Goal: Task Accomplishment & Management: Manage account settings

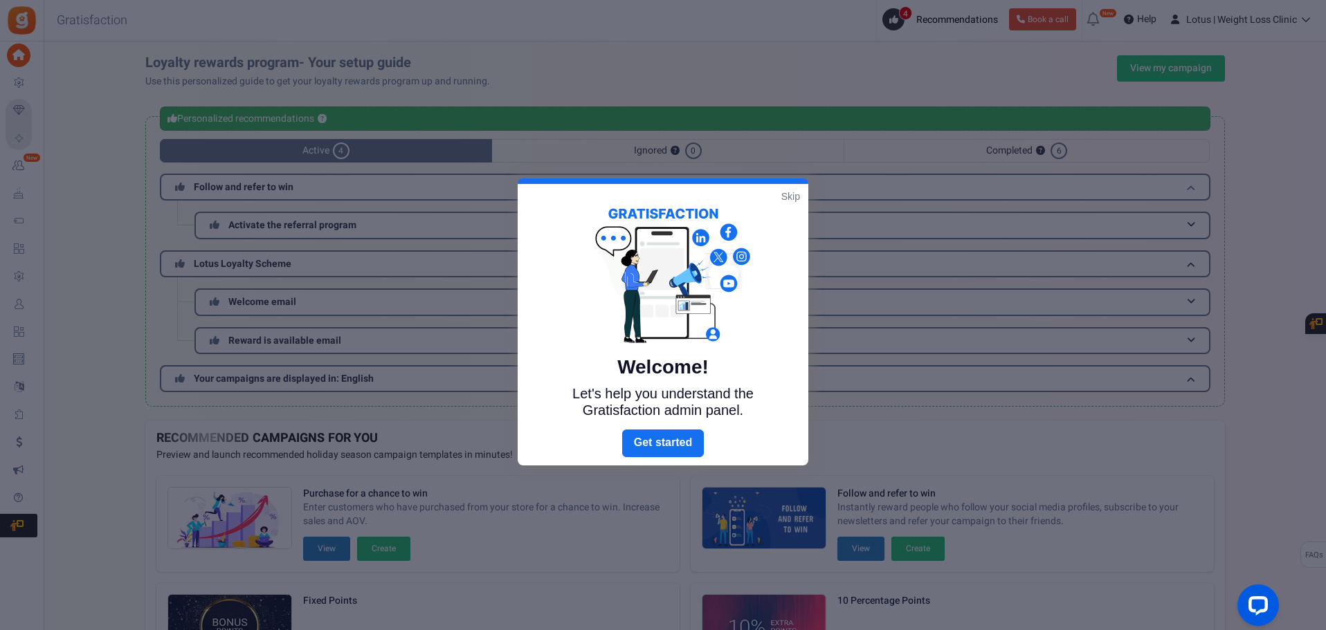
click at [794, 200] on link "Skip" at bounding box center [790, 197] width 19 height 14
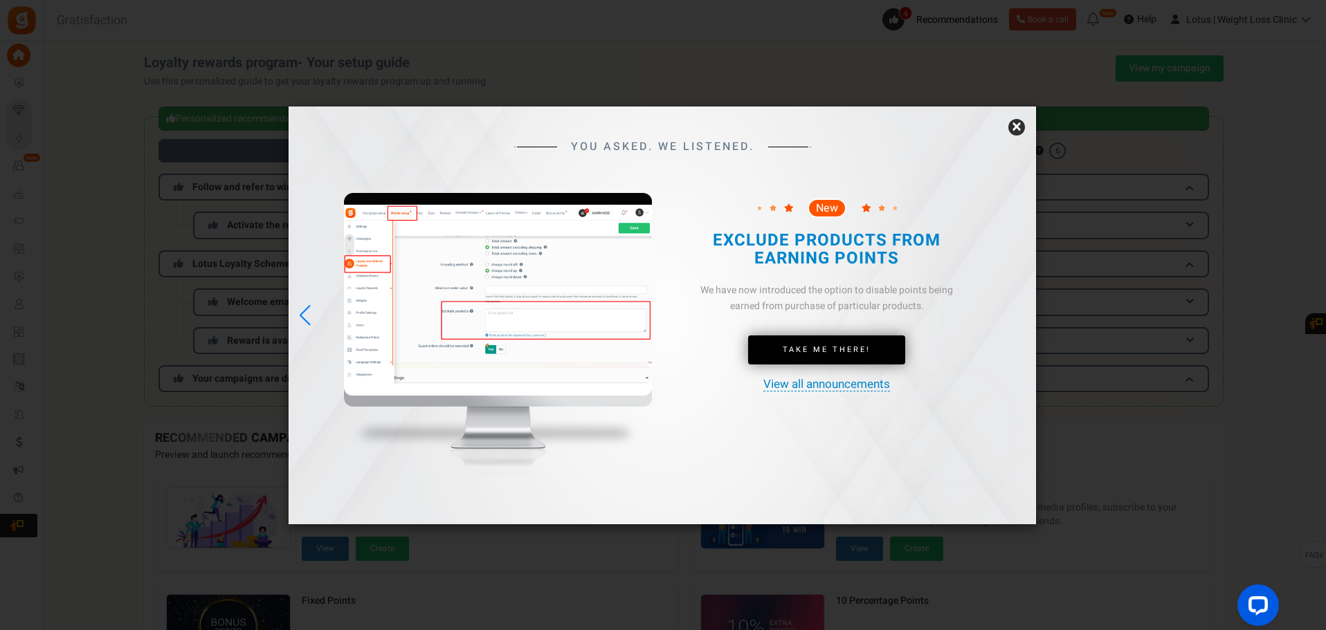
click at [1013, 129] on link "×" at bounding box center [1016, 127] width 17 height 17
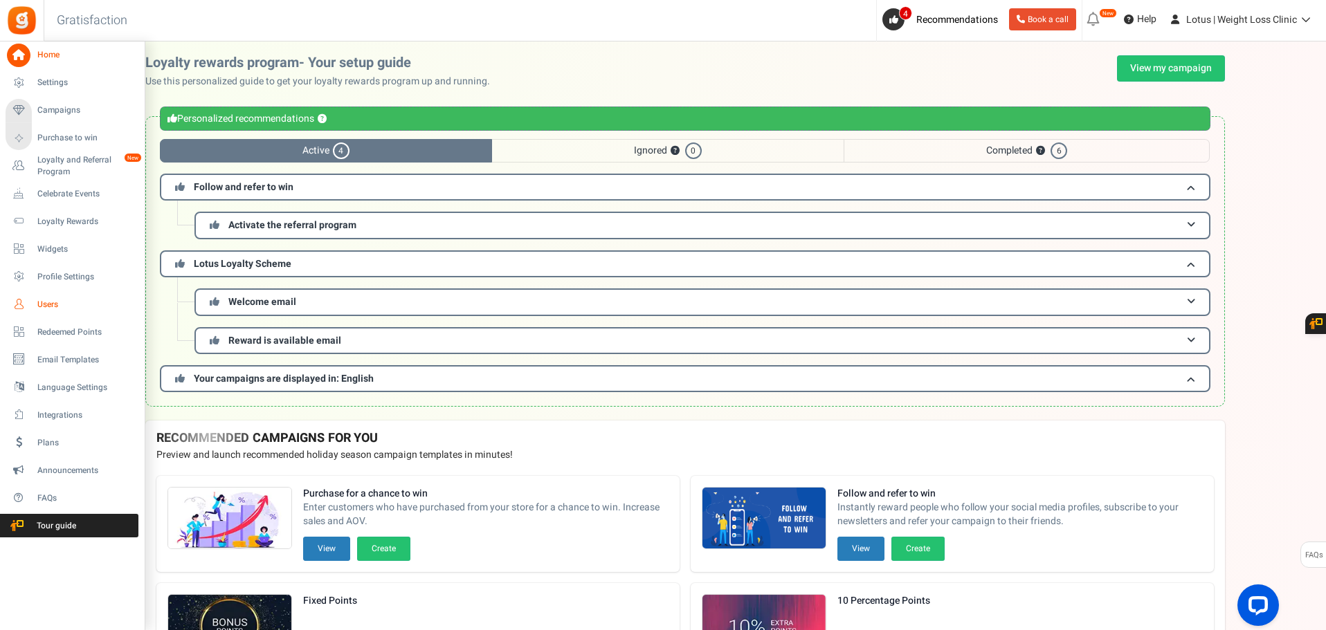
click at [60, 305] on span "Users" at bounding box center [85, 305] width 97 height 12
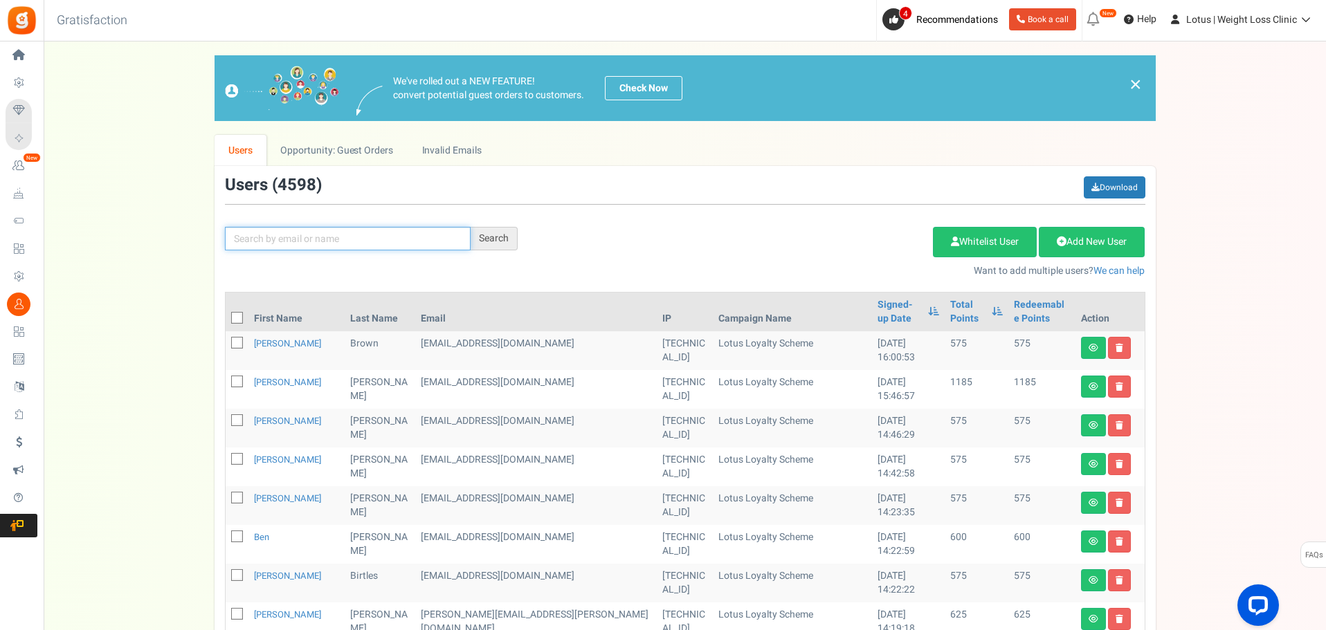
click at [289, 239] on input "text" at bounding box center [348, 239] width 246 height 24
click at [492, 241] on div "Search" at bounding box center [494, 239] width 47 height 24
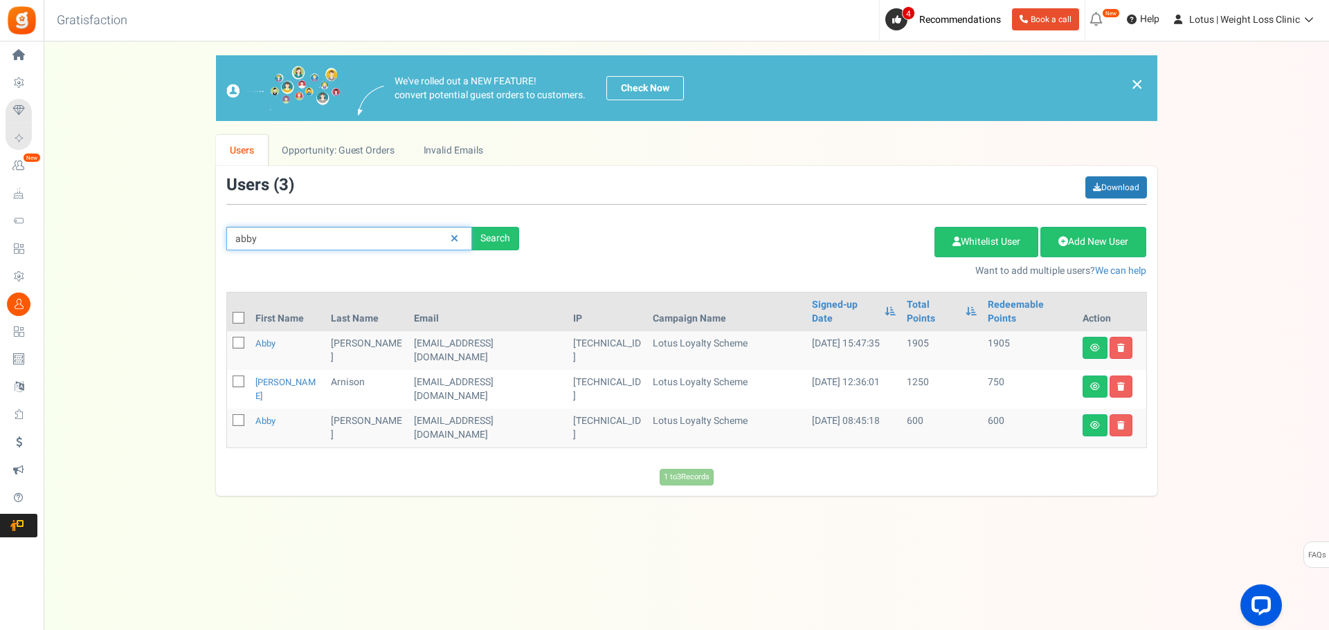
drag, startPoint x: 289, startPoint y: 235, endPoint x: 282, endPoint y: 248, distance: 14.6
click at [284, 248] on input "abby" at bounding box center [349, 239] width 246 height 24
type input "abbie"
click at [500, 239] on div "Search" at bounding box center [495, 239] width 47 height 24
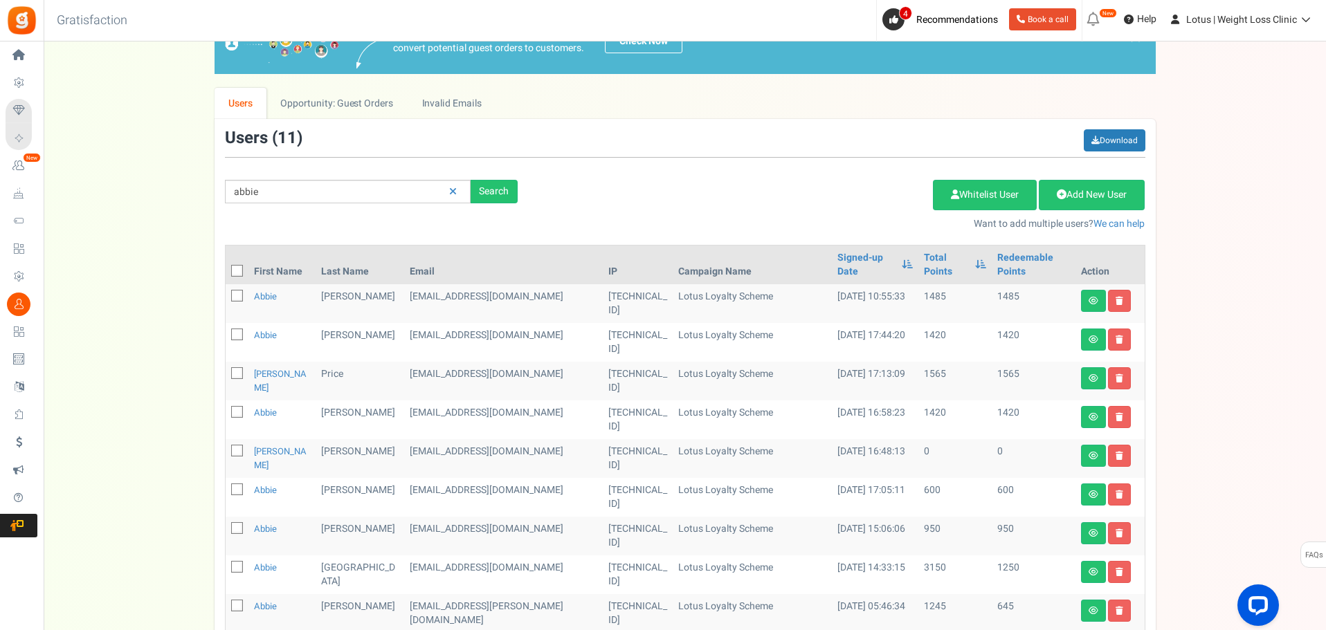
scroll to position [69, 0]
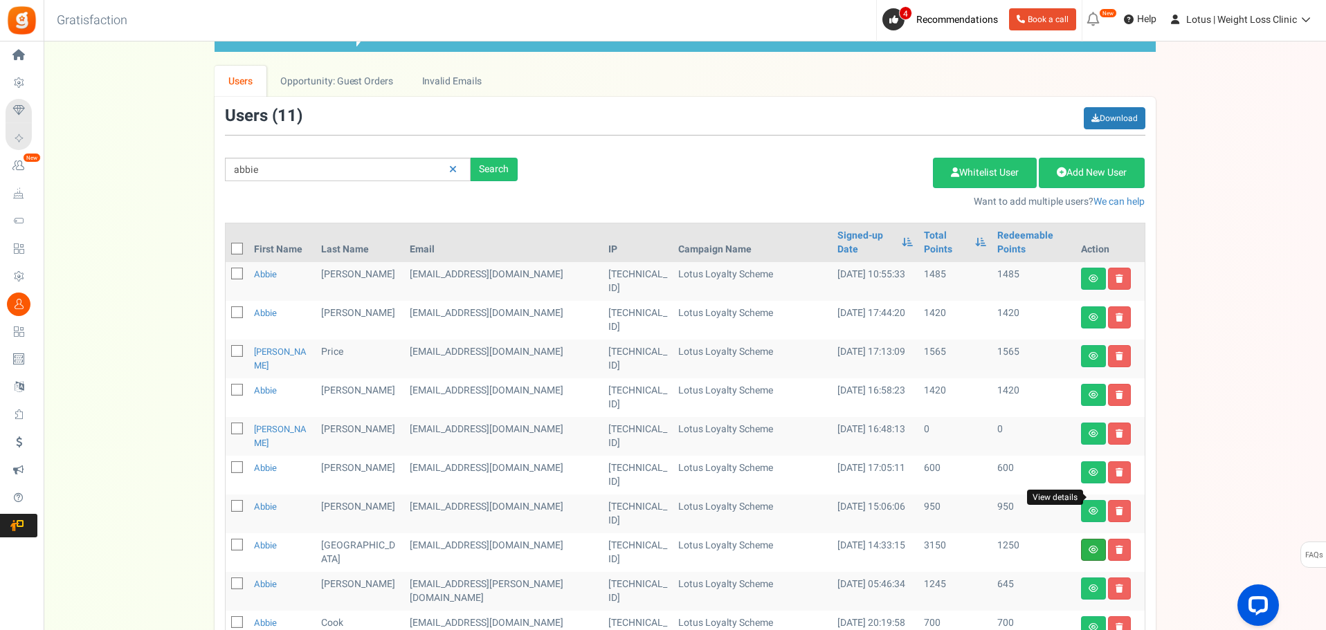
click at [1095, 546] on icon at bounding box center [1094, 550] width 10 height 8
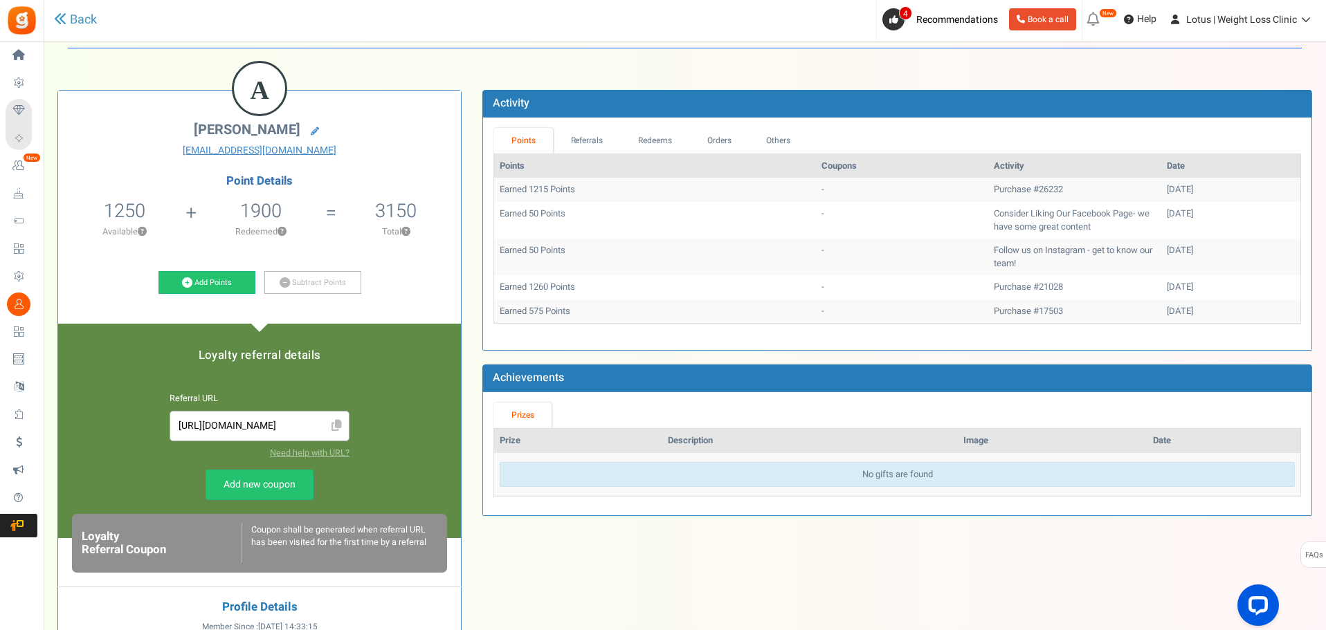
scroll to position [69, 0]
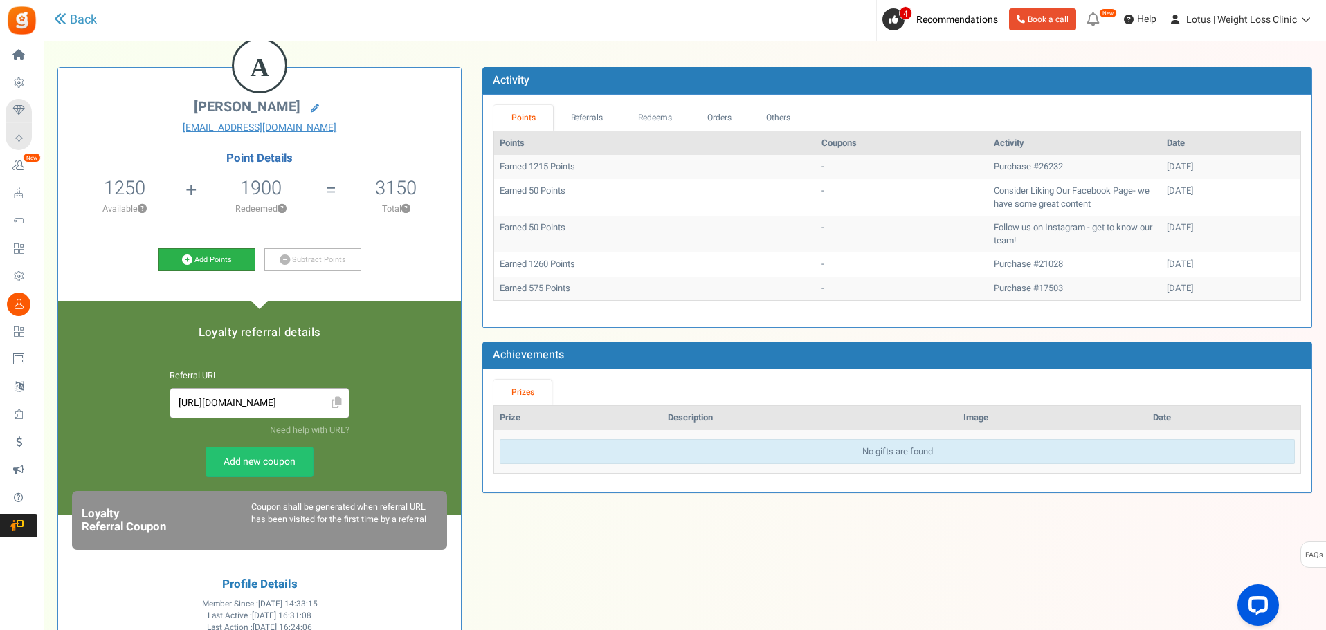
click at [202, 260] on link "Add Points" at bounding box center [206, 260] width 97 height 24
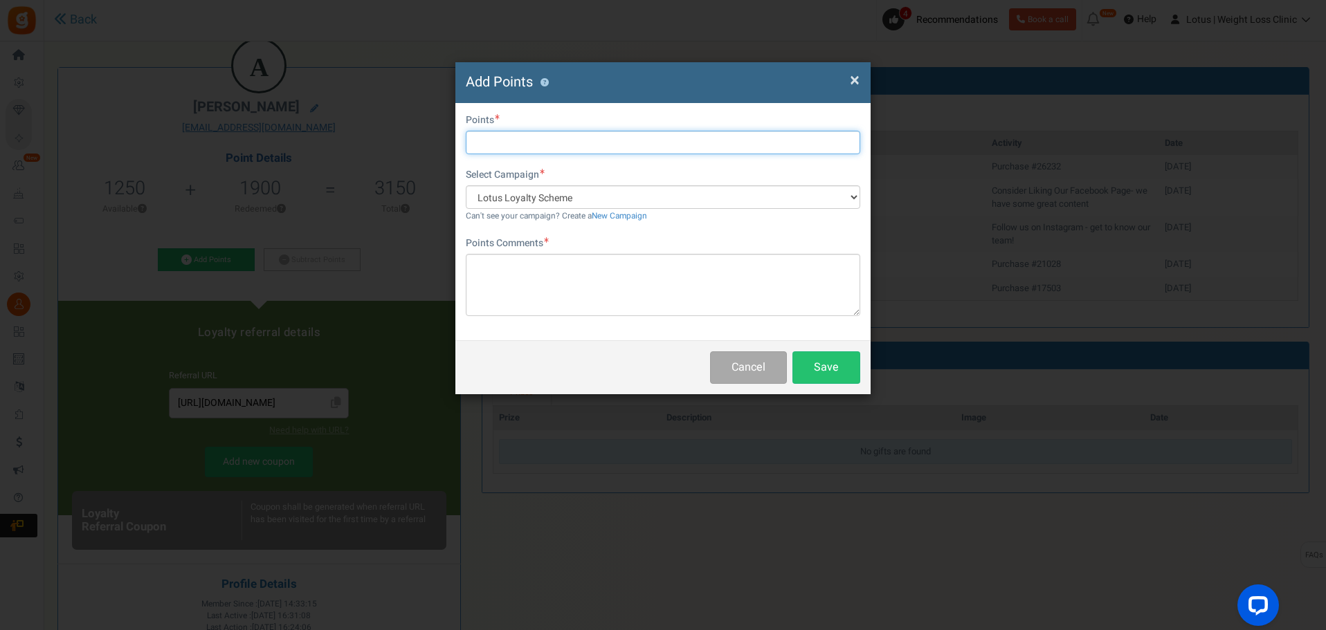
click at [530, 145] on input "text" at bounding box center [663, 143] width 394 height 24
type input "2000"
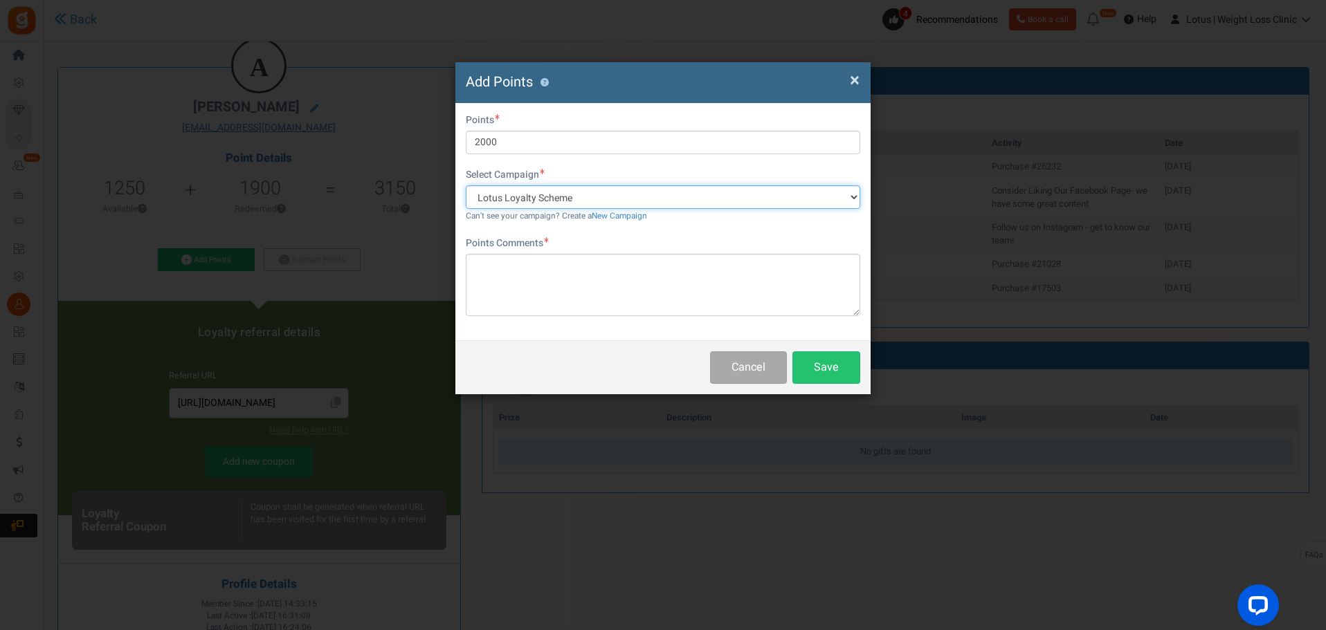
click at [573, 201] on select "Lotus Loyalty Scheme Follow and refer to win" at bounding box center [663, 197] width 394 height 24
click at [466, 185] on select "Lotus Loyalty Scheme Follow and refer to win" at bounding box center [663, 197] width 394 height 24
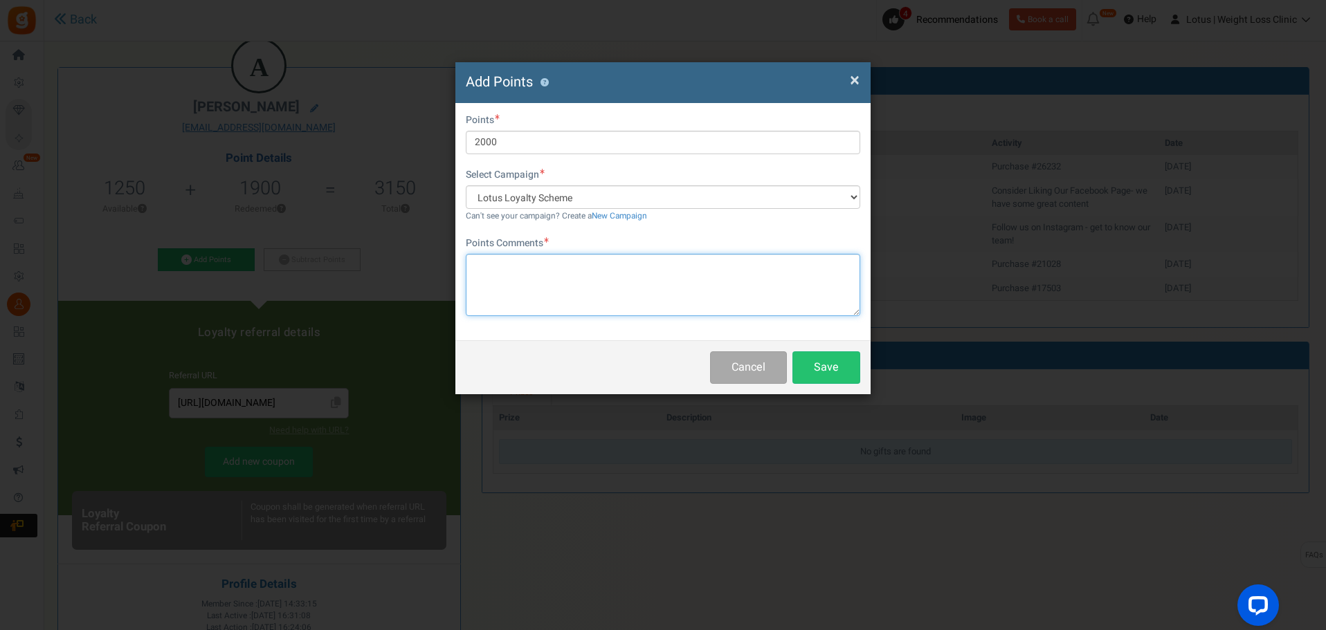
click at [548, 271] on textarea at bounding box center [663, 285] width 394 height 62
type textarea "Added by [PERSON_NAME]"
click at [804, 385] on div "Cancel Save" at bounding box center [662, 368] width 415 height 54
click at [811, 377] on button "Save" at bounding box center [826, 368] width 68 height 33
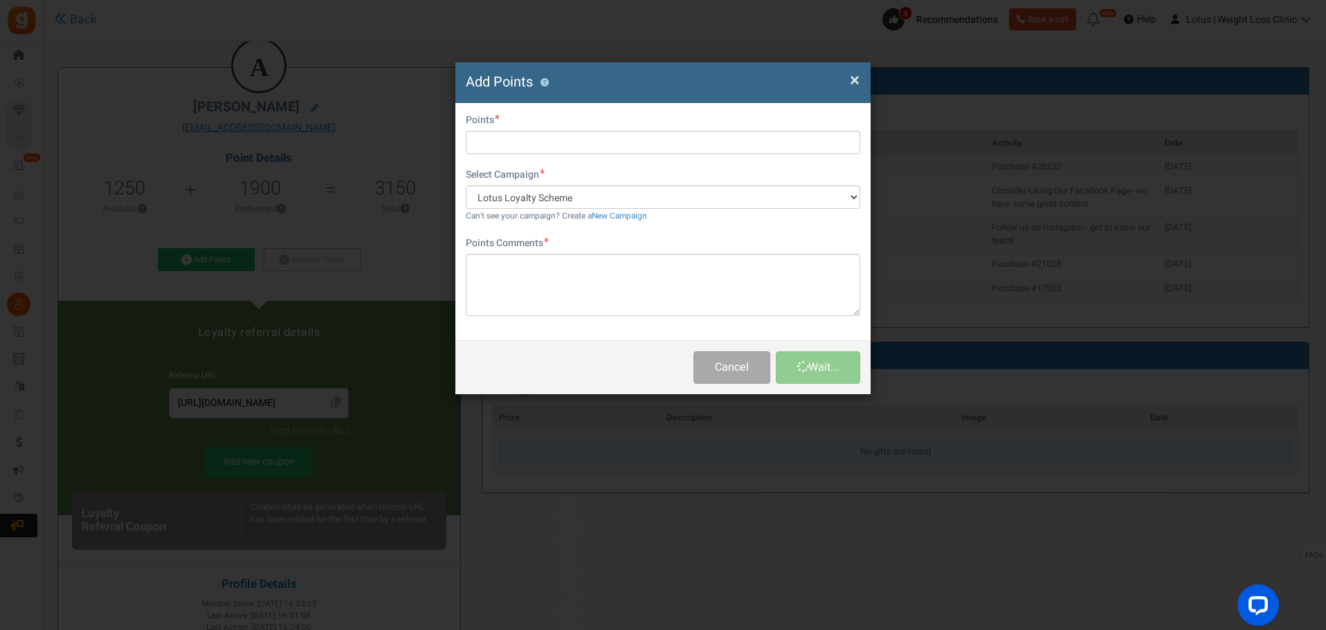
scroll to position [0, 0]
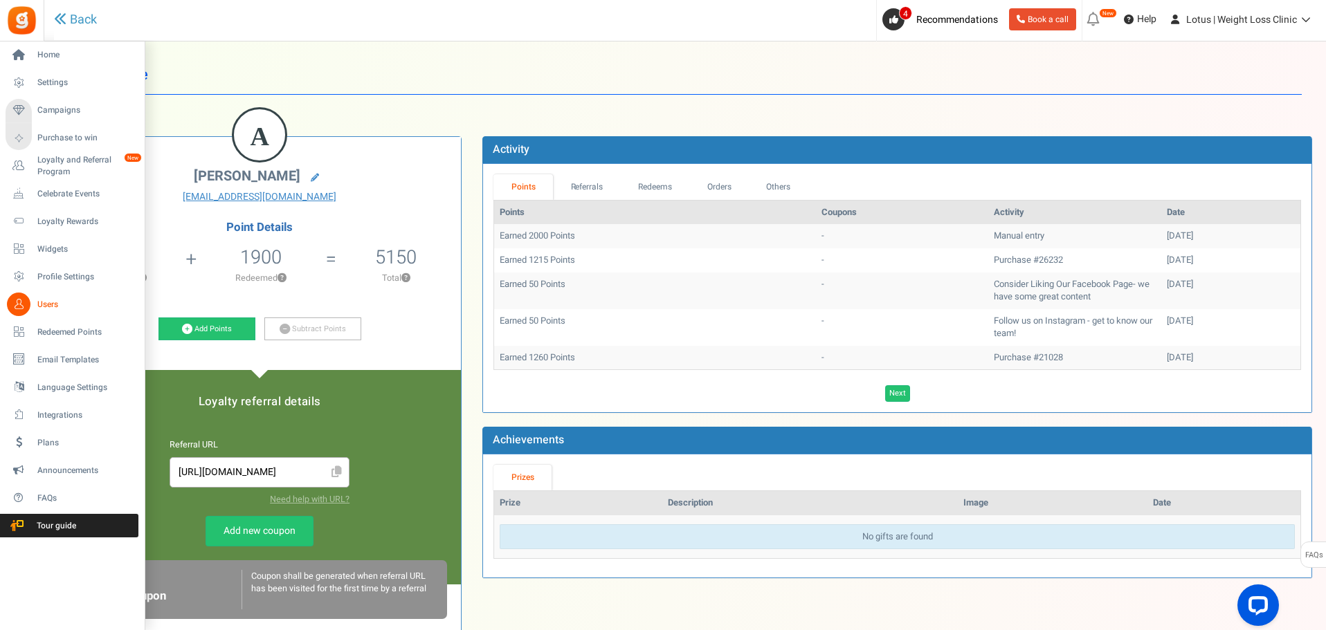
click at [48, 299] on span "Users" at bounding box center [85, 305] width 97 height 12
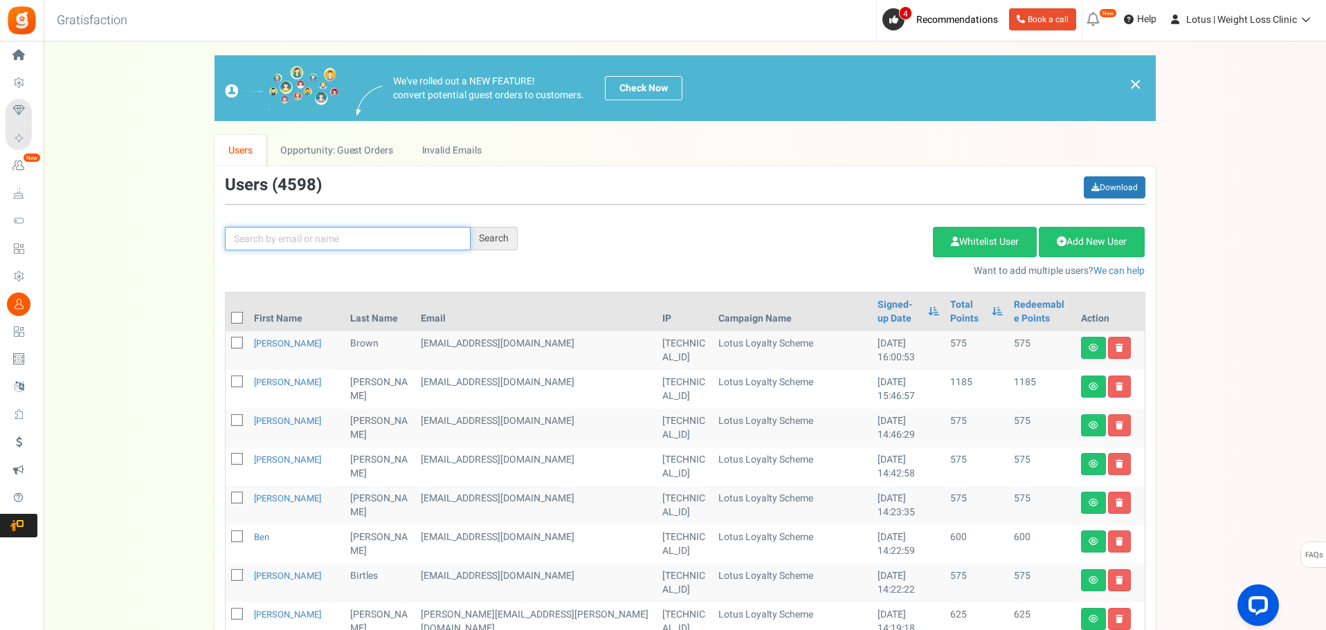
drag, startPoint x: 353, startPoint y: 242, endPoint x: 468, endPoint y: 244, distance: 114.9
click at [354, 242] on input "text" at bounding box center [348, 239] width 246 height 24
paste input "[EMAIL_ADDRESS][DOMAIN_NAME]"
type input "[EMAIL_ADDRESS][DOMAIN_NAME]"
click at [495, 236] on div "Search" at bounding box center [494, 239] width 47 height 24
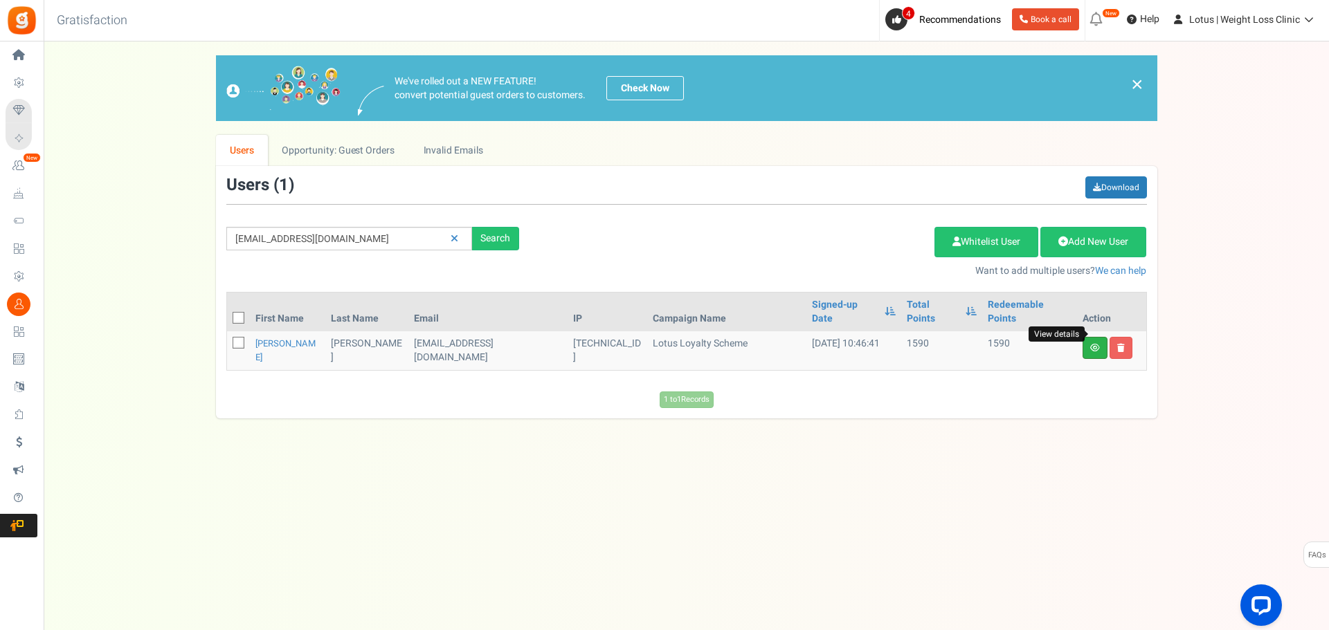
click at [1090, 344] on icon at bounding box center [1095, 348] width 10 height 8
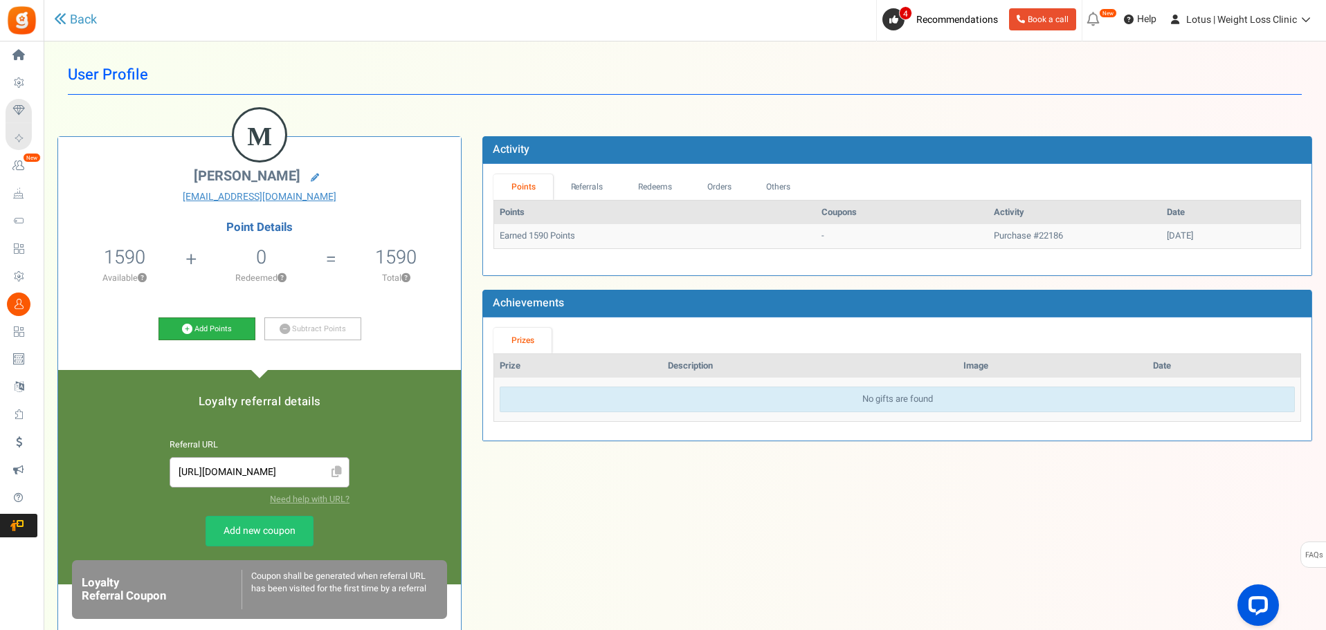
click at [195, 335] on link "Add Points" at bounding box center [206, 330] width 97 height 24
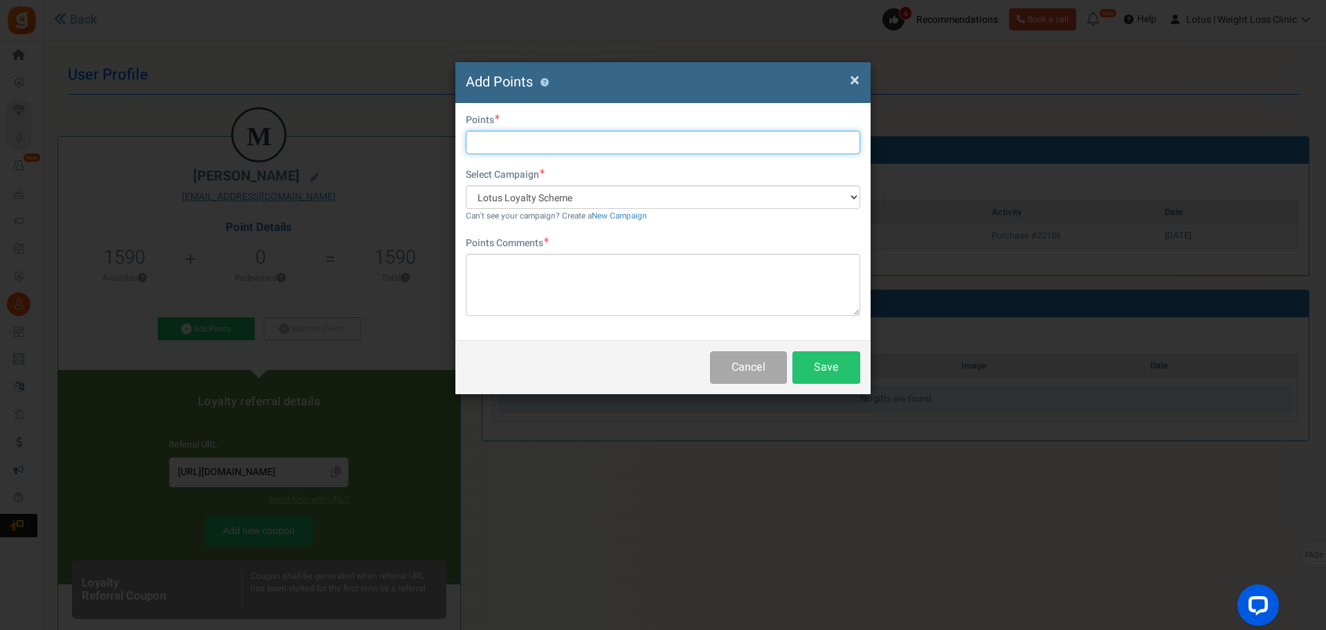
click at [509, 148] on input "text" at bounding box center [663, 143] width 394 height 24
type input "2000"
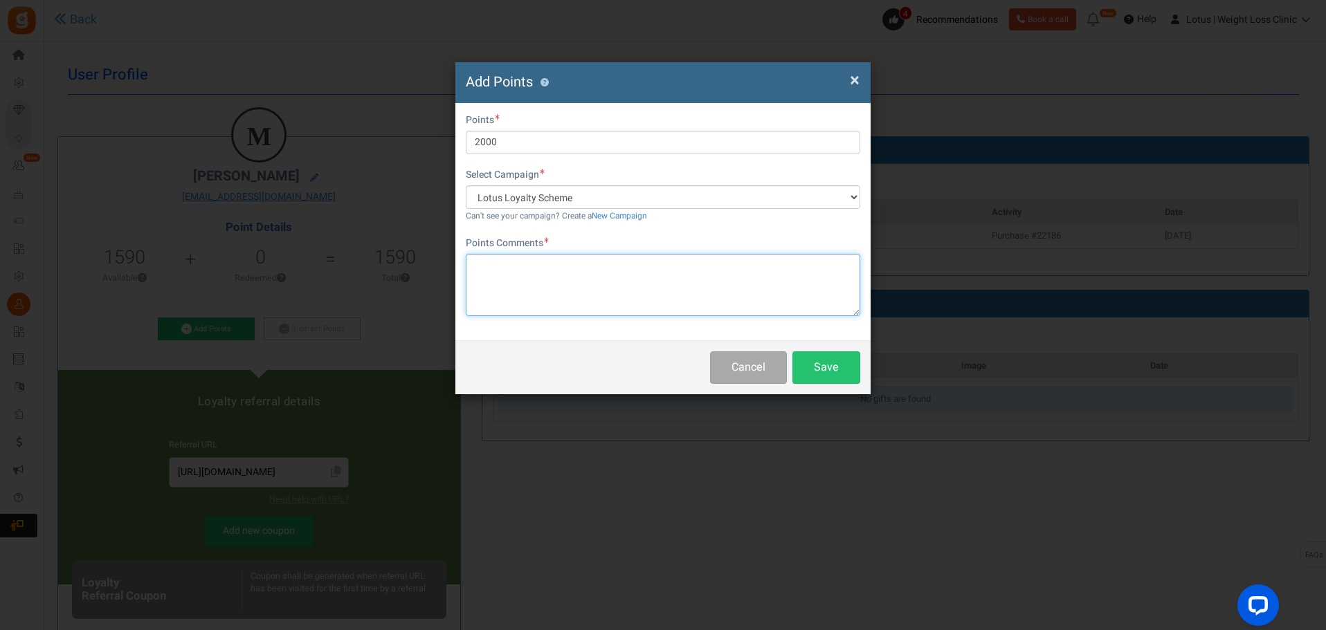
click at [514, 296] on textarea at bounding box center [663, 285] width 394 height 62
type textarea "Added by [PERSON_NAME]"
drag, startPoint x: 818, startPoint y: 374, endPoint x: 801, endPoint y: 374, distance: 17.3
click at [817, 373] on button "Save" at bounding box center [826, 368] width 68 height 33
